Goal: Task Accomplishment & Management: Use online tool/utility

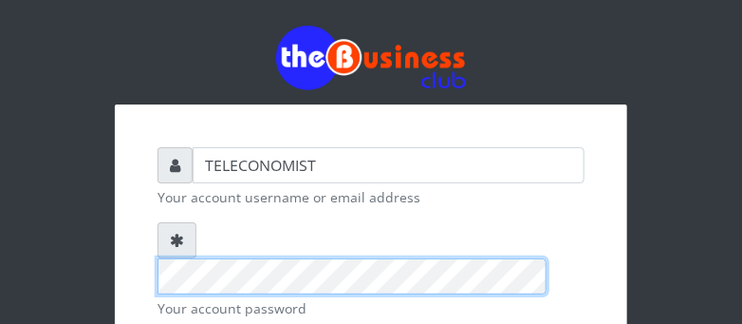
scroll to position [291, 0]
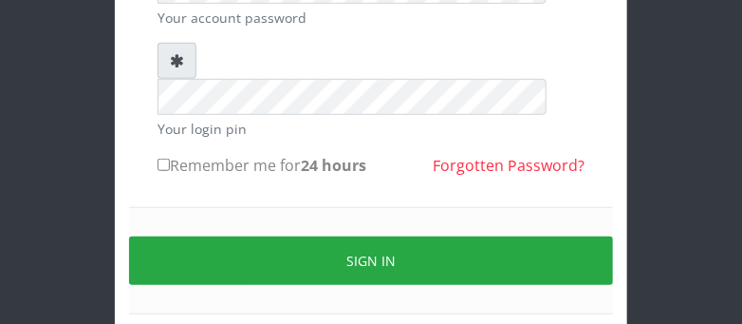
click at [161, 159] on input "Remember me for 24 hours" at bounding box center [164, 165] width 12 height 12
checkbox input "true"
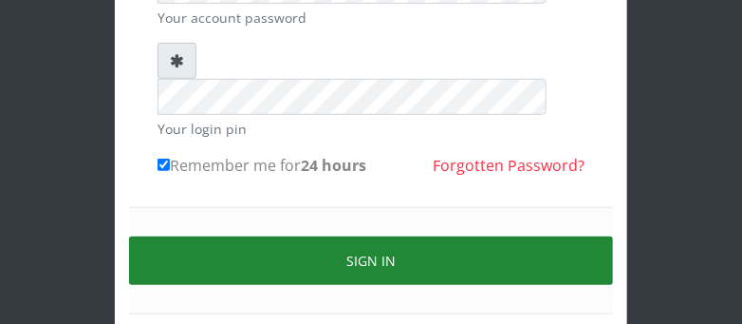
click at [192, 236] on button "Sign in" at bounding box center [371, 260] width 484 height 48
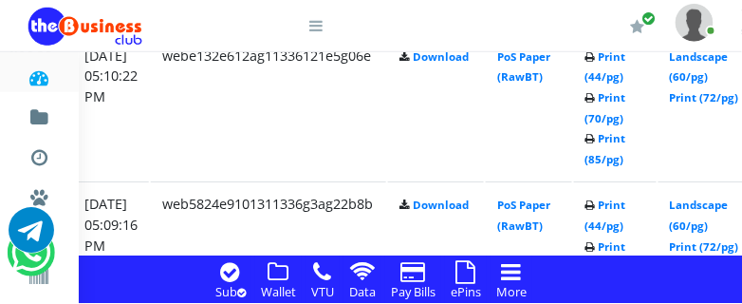
scroll to position [1662, 395]
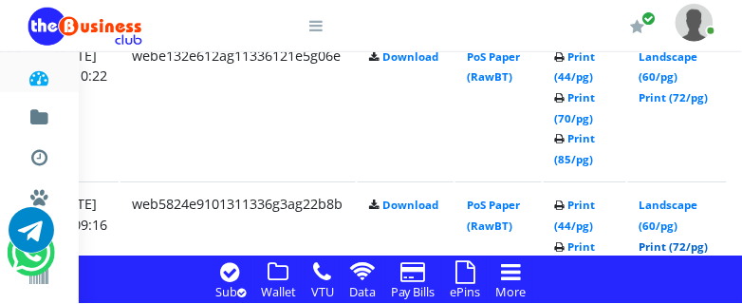
click at [709, 249] on link "Print (72/pg)" at bounding box center [674, 246] width 69 height 14
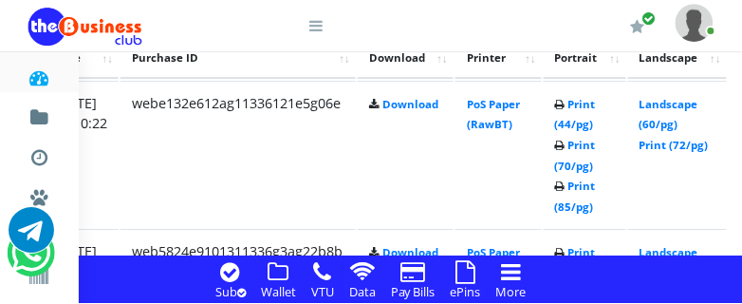
scroll to position [1612, 395]
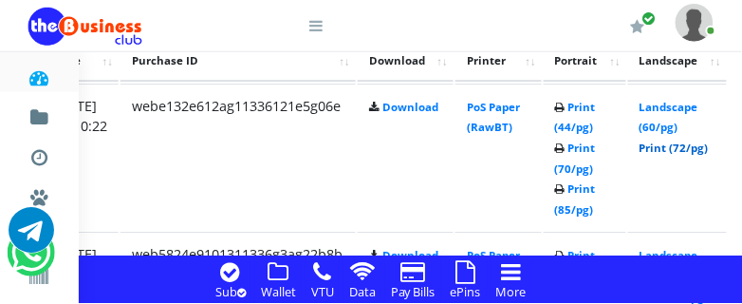
click at [709, 147] on link "Print (72/pg)" at bounding box center [674, 148] width 69 height 14
